Goal: Information Seeking & Learning: Learn about a topic

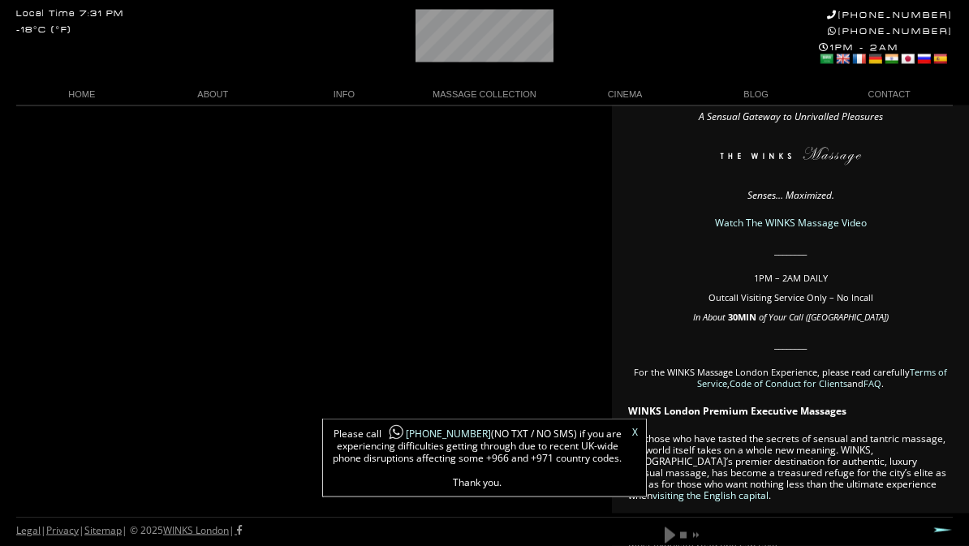
scroll to position [129, 0]
click at [245, 161] on link "The WINKS Massage" at bounding box center [214, 161] width 138 height 22
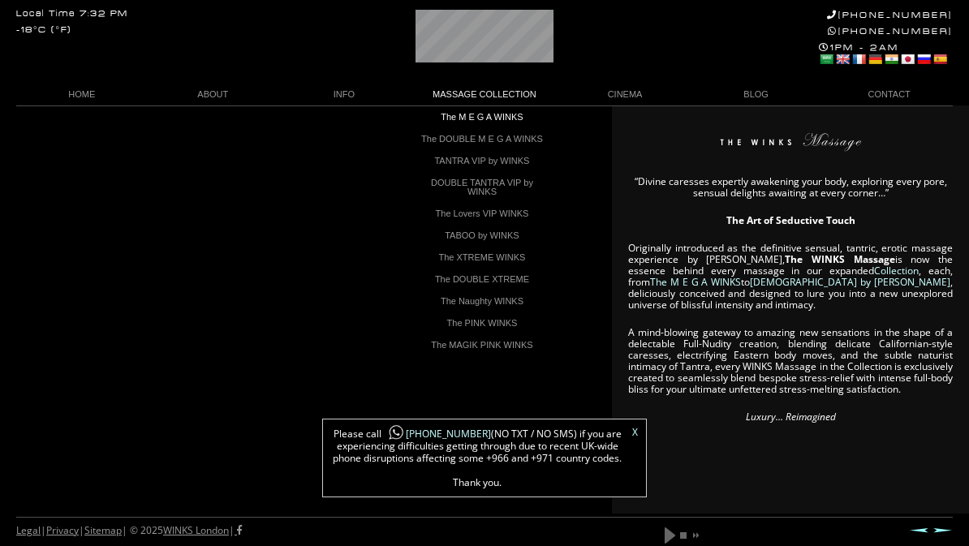
click at [512, 112] on link "The M E G A WINKS" at bounding box center [482, 117] width 138 height 22
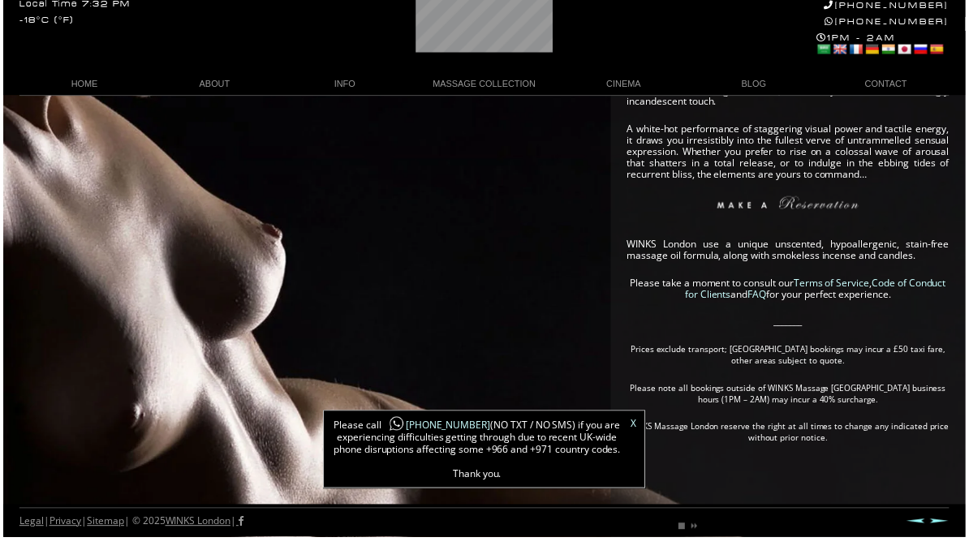
scroll to position [509, 0]
